Goal: Navigation & Orientation: Find specific page/section

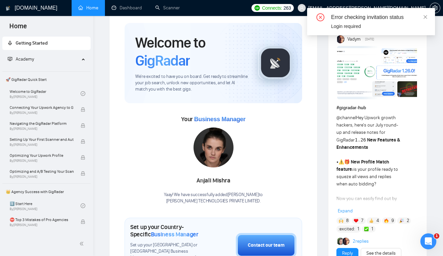
click at [27, 24] on span "Home" at bounding box center [18, 28] width 28 height 14
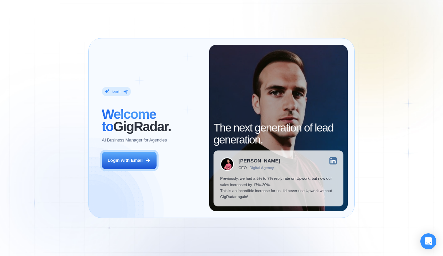
click at [132, 159] on div "Login with Email" at bounding box center [125, 161] width 35 height 6
